Goal: Find specific page/section: Find specific page/section

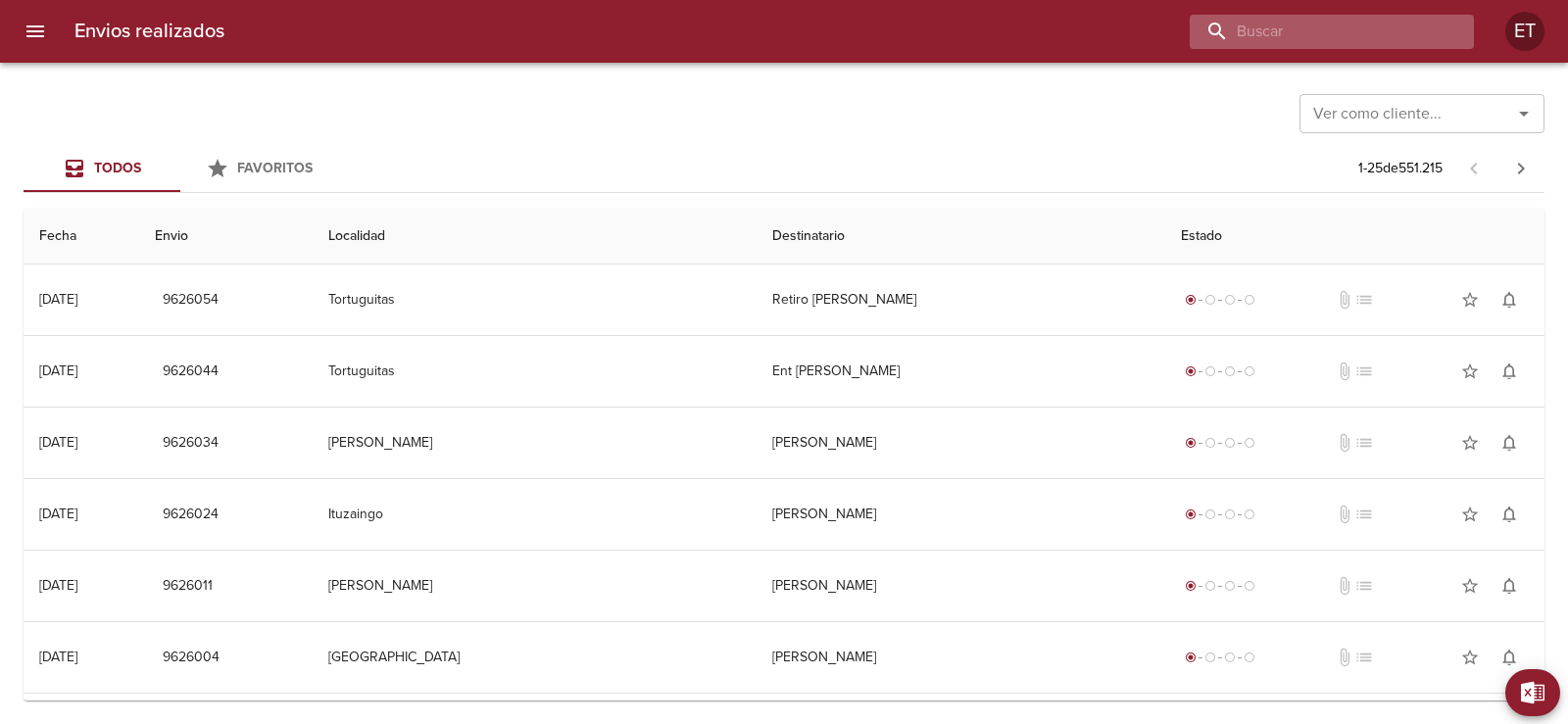
click at [1320, 40] on input "buscar" at bounding box center [1315, 32] width 251 height 34
type input "[PERSON_NAME]"
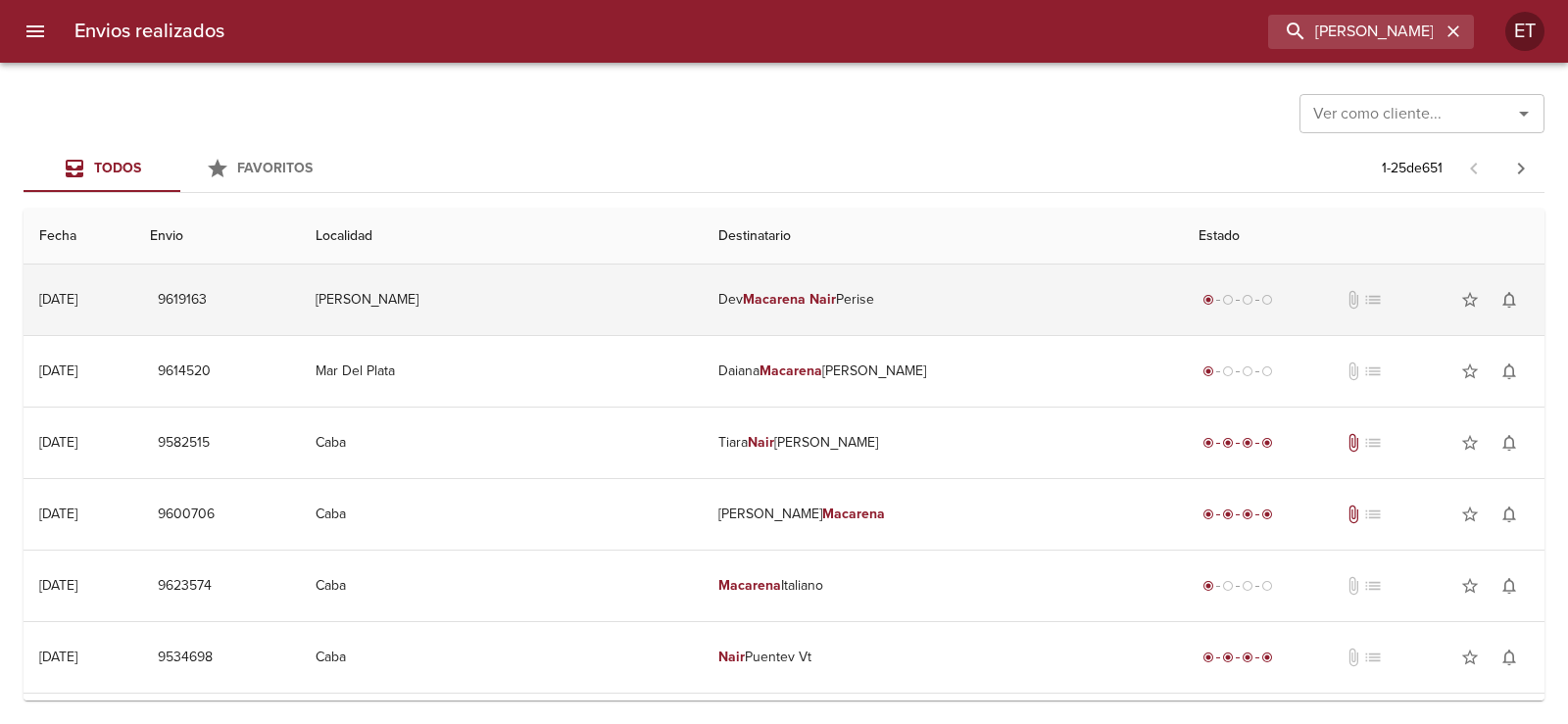
click at [883, 315] on td "Dev [PERSON_NAME] [PERSON_NAME]" at bounding box center [942, 300] width 479 height 71
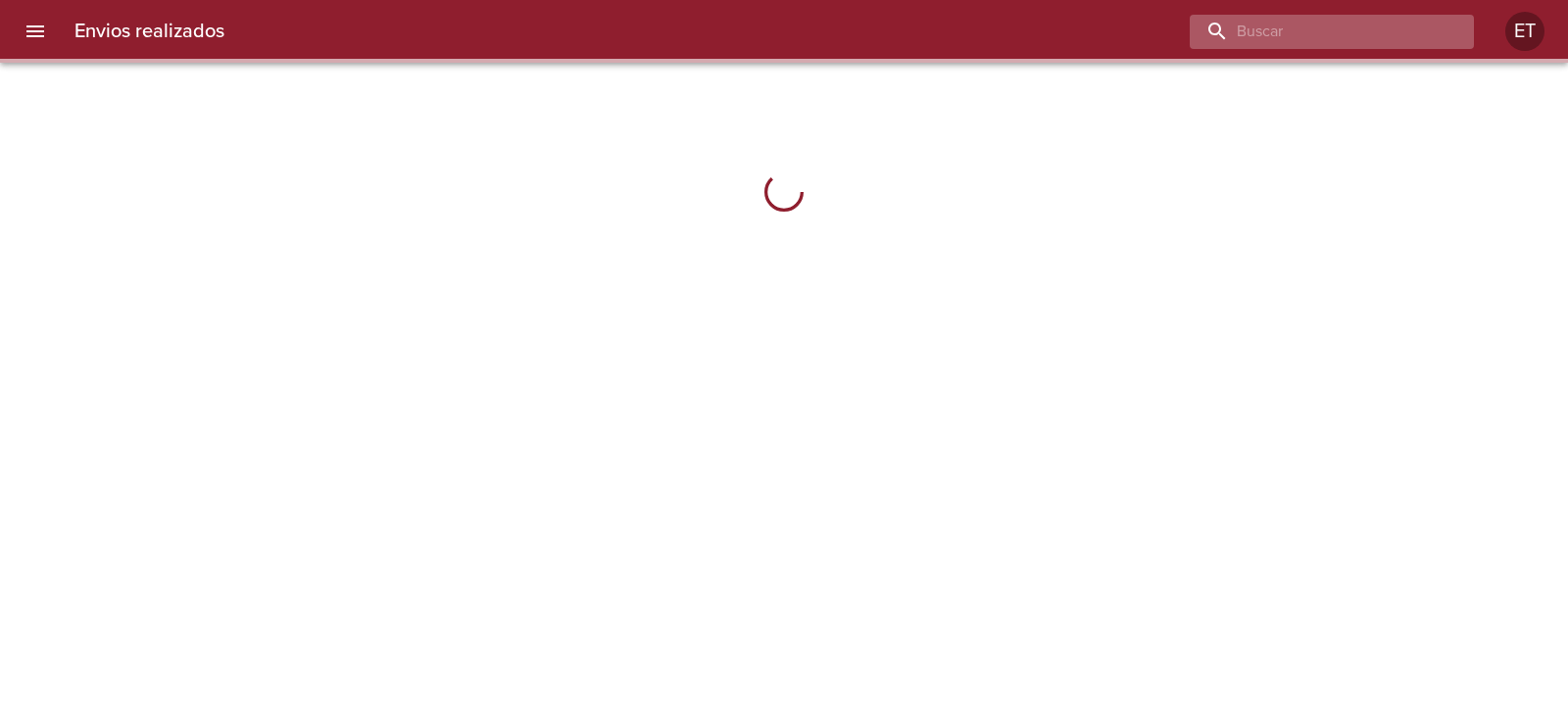
click at [1336, 35] on input "buscar" at bounding box center [1315, 32] width 251 height 34
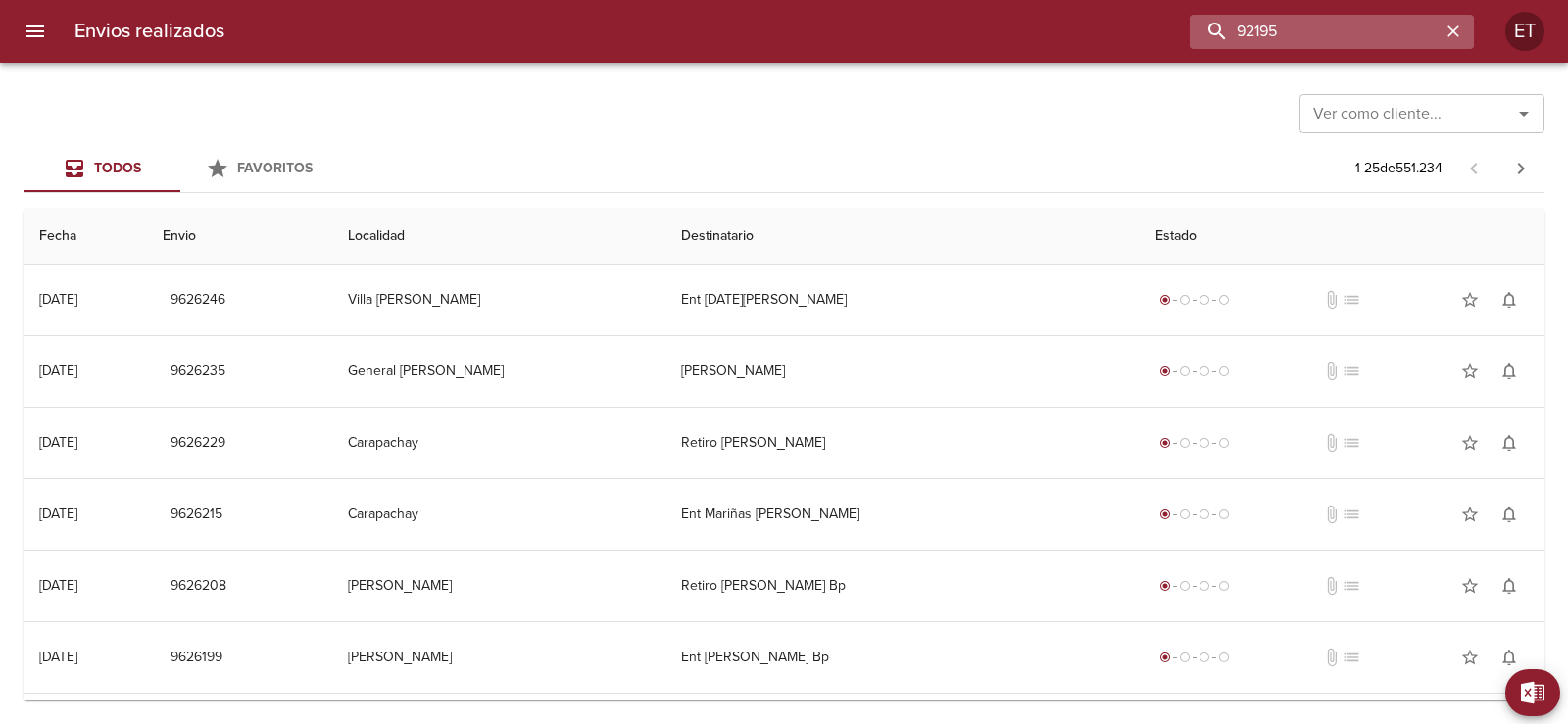
type input "92195"
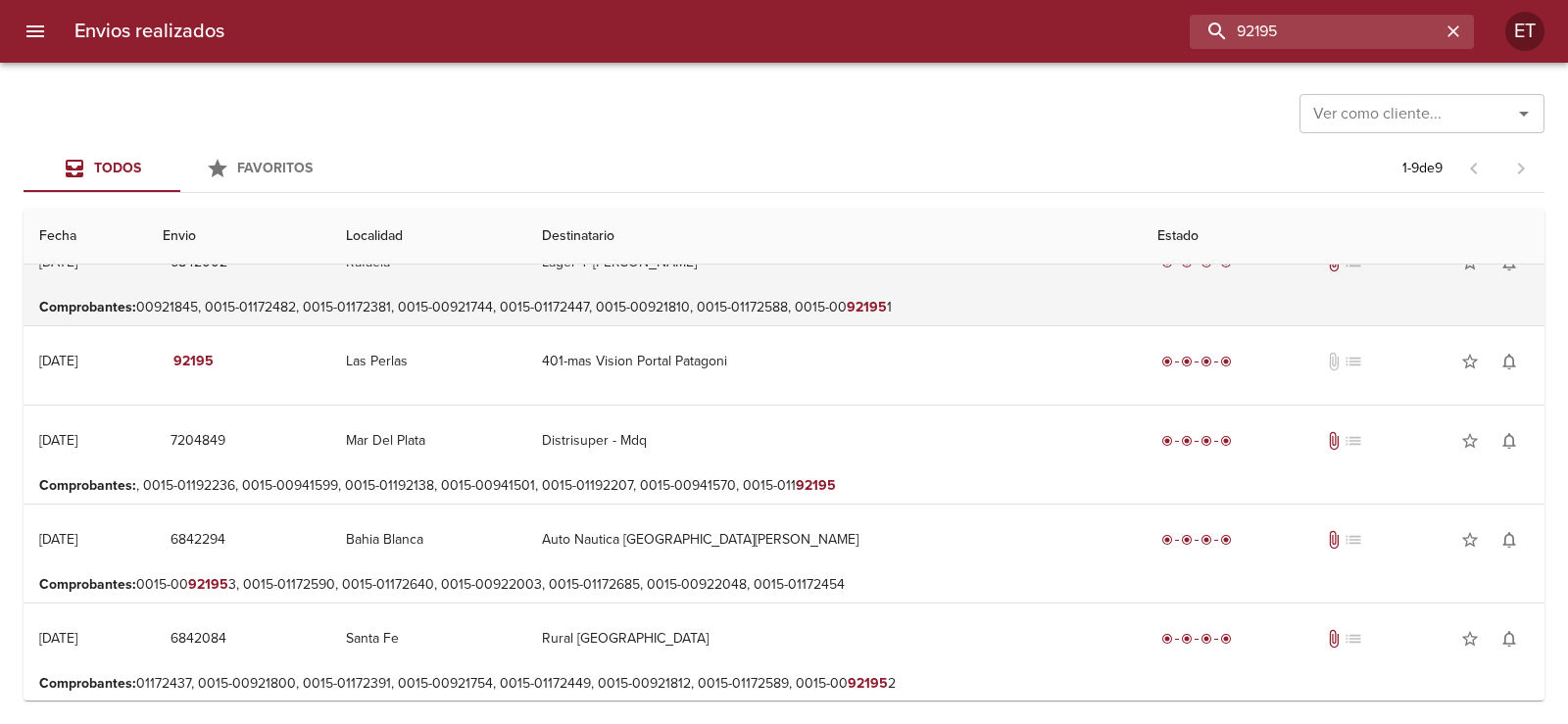
scroll to position [435, 0]
